Goal: Check status: Check status

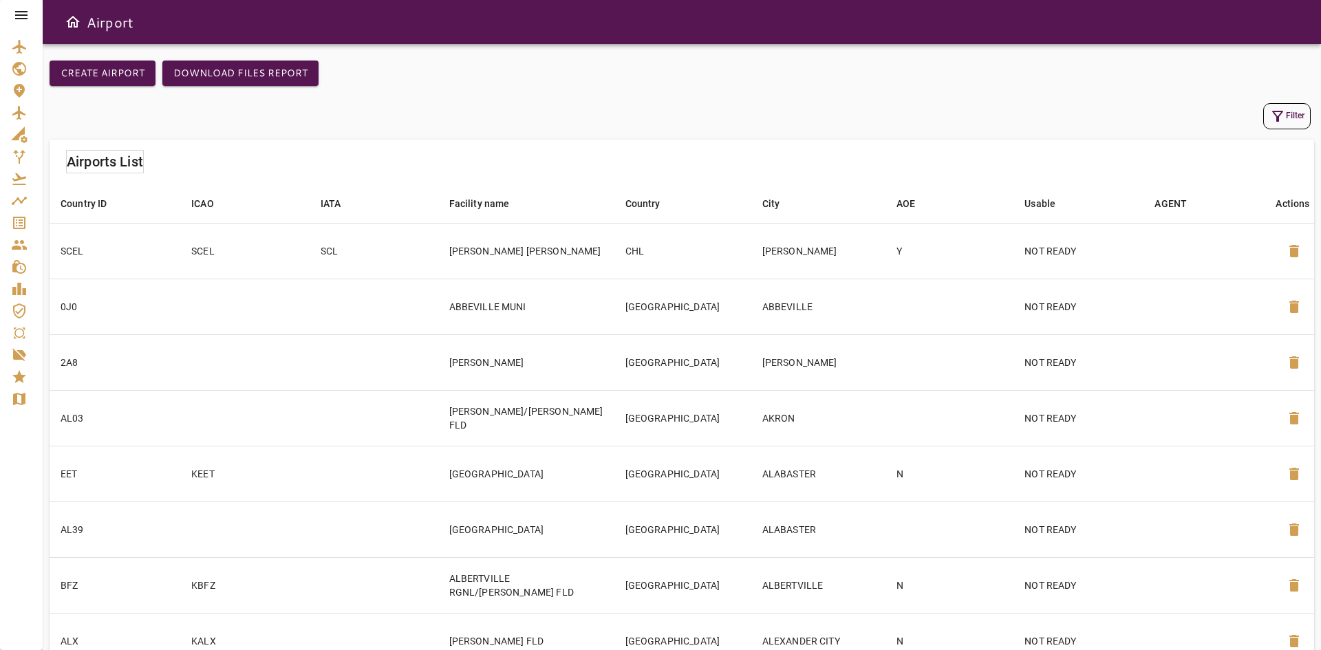
click at [24, 224] on icon "Service Orders" at bounding box center [19, 223] width 12 height 12
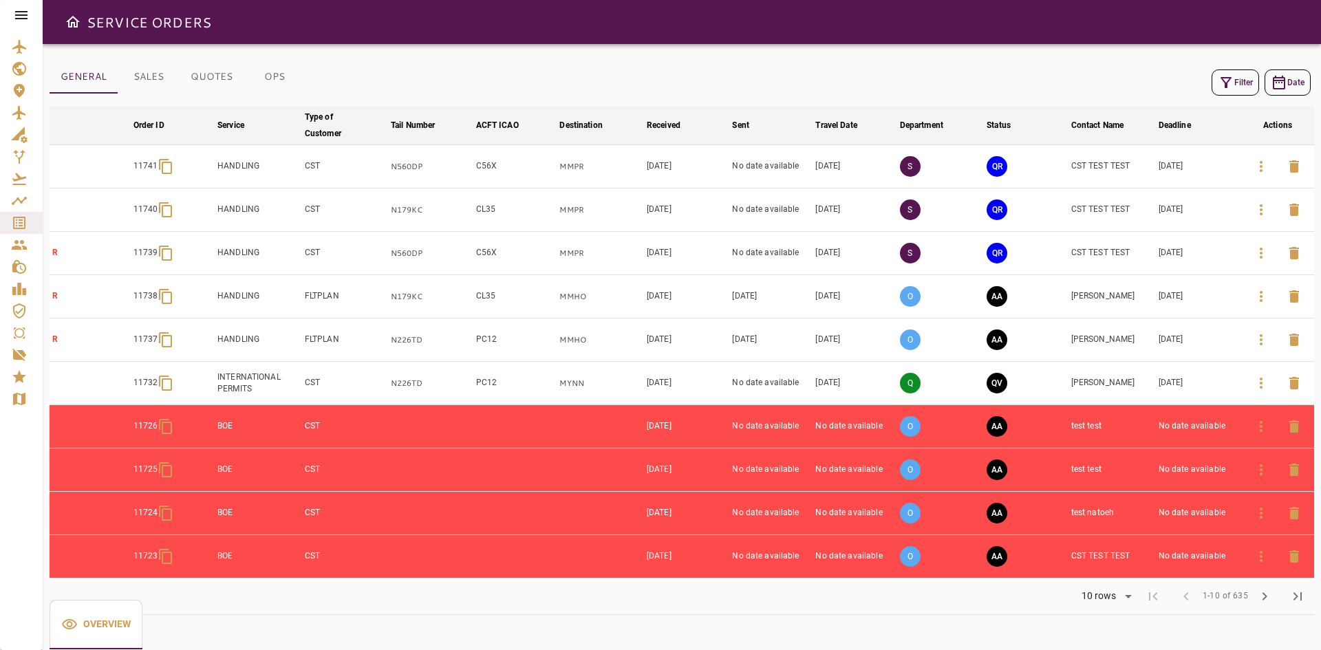
click at [1262, 165] on icon "button" at bounding box center [1260, 166] width 17 height 17
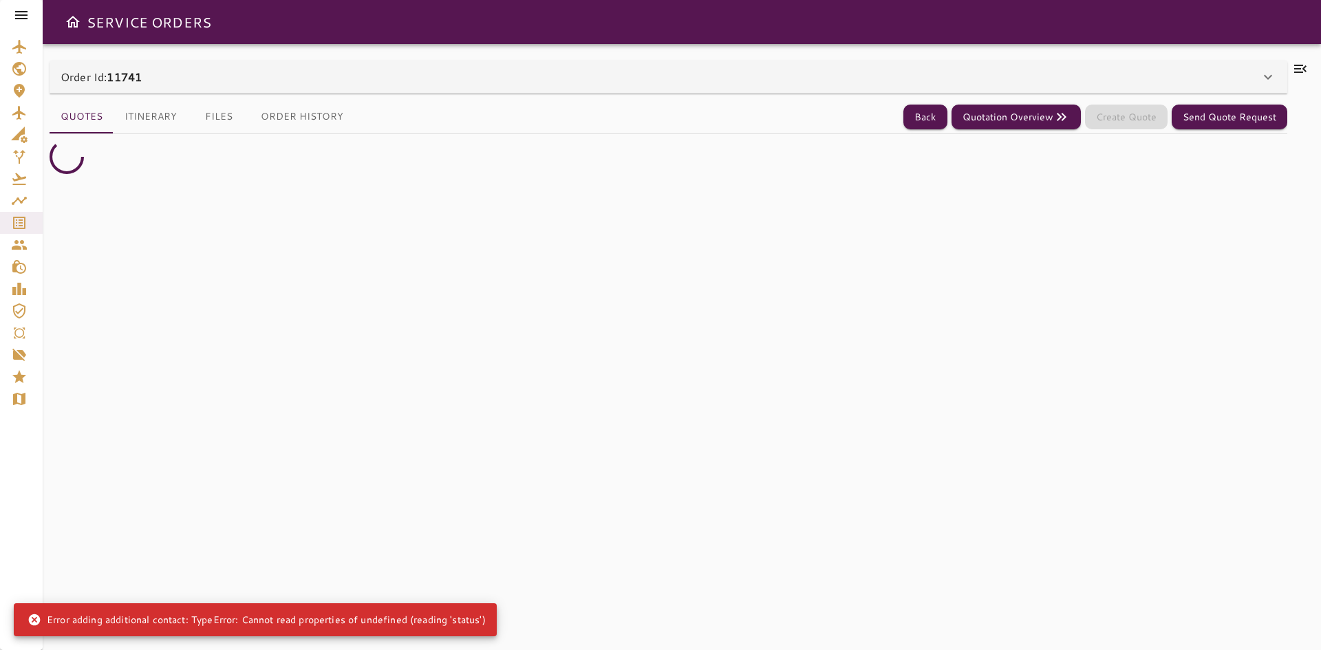
click at [308, 64] on div "Order Id: 11741" at bounding box center [668, 77] width 1237 height 33
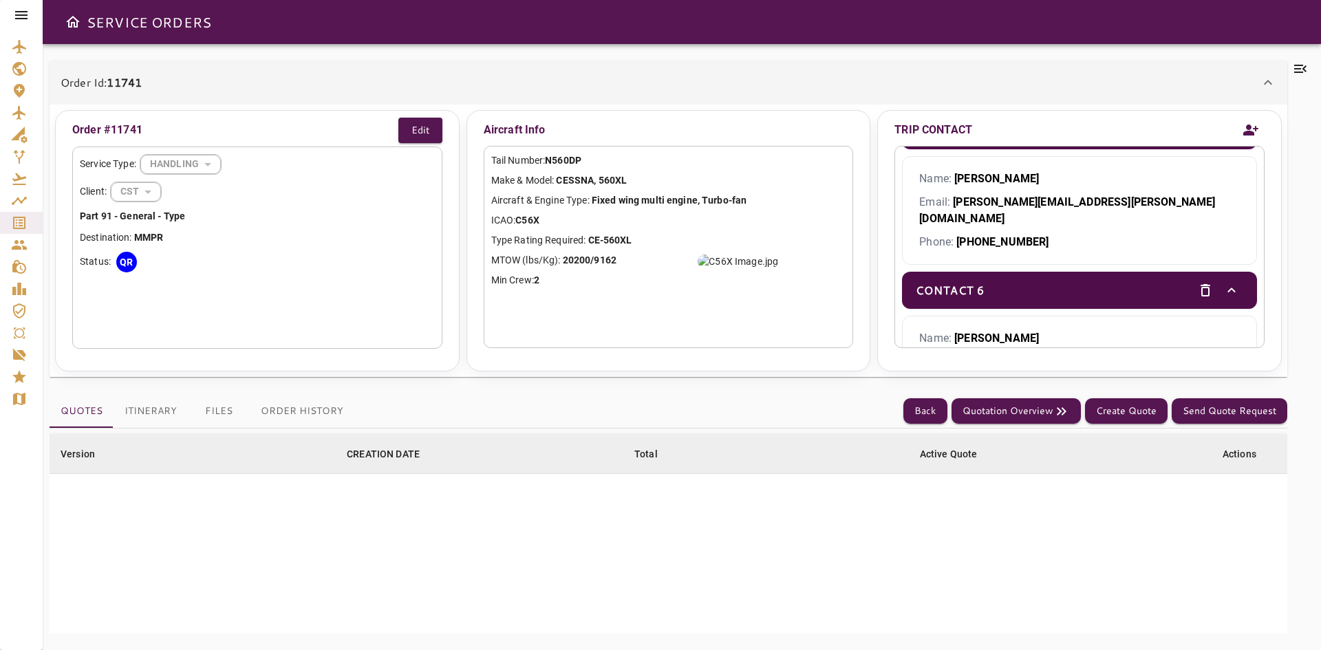
scroll to position [672, 0]
